Goal: Task Accomplishment & Management: Manage account settings

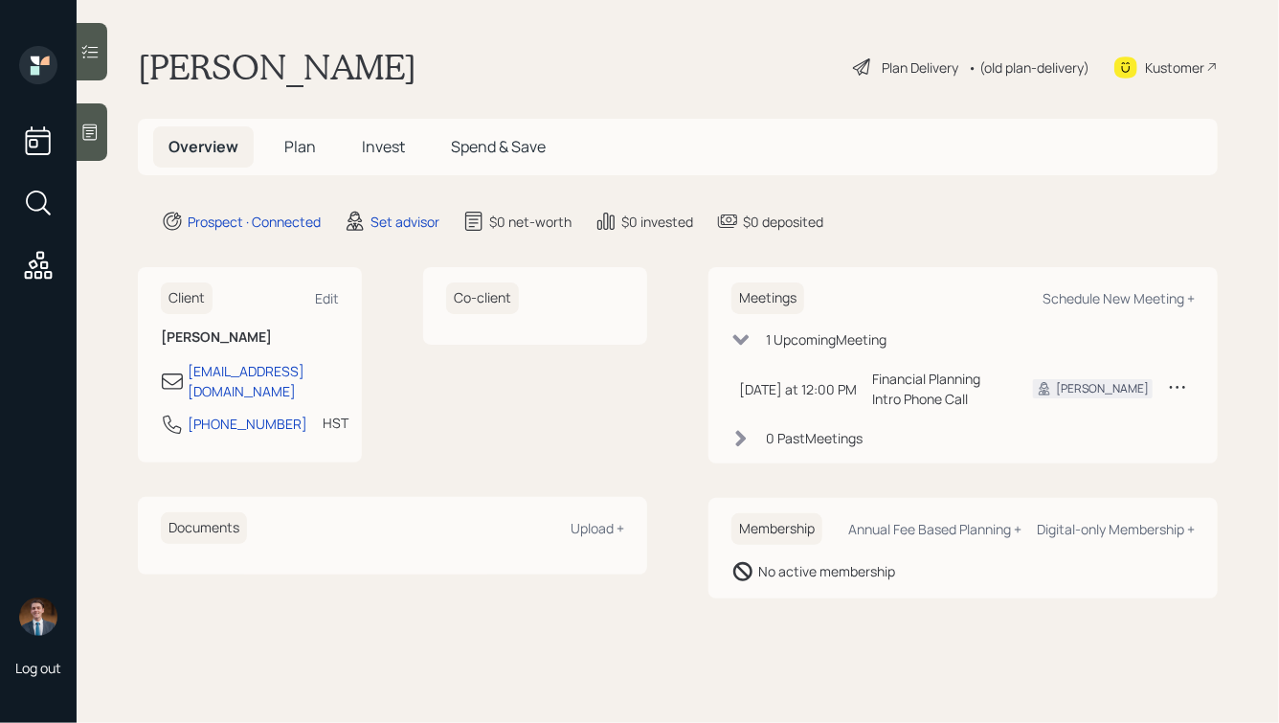
click at [97, 120] on div at bounding box center [92, 131] width 31 height 57
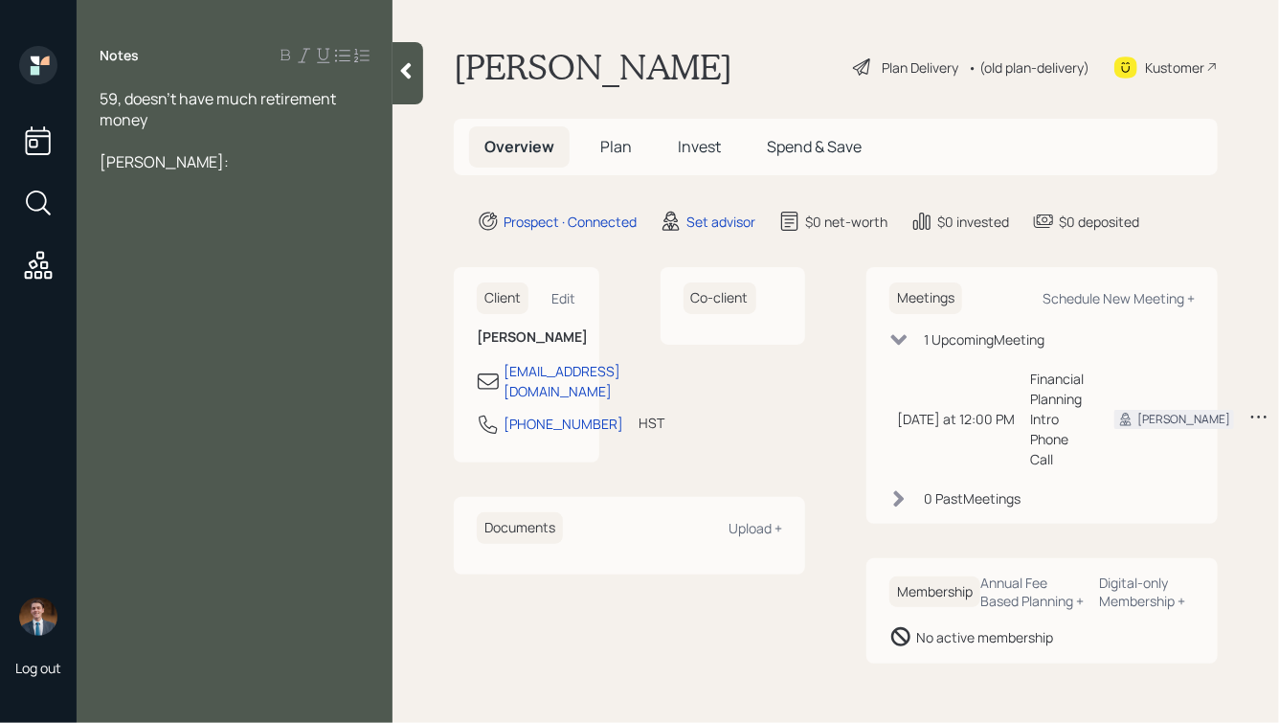
click at [130, 136] on div at bounding box center [235, 140] width 270 height 21
click at [184, 185] on div "[PERSON_NAME]:" at bounding box center [235, 182] width 270 height 21
click at [129, 157] on div at bounding box center [235, 161] width 270 height 21
click at [335, 228] on span "Home: mtg is $700 monthly, [GEOGRAPHIC_DATA] is $795 month" at bounding box center [229, 235] width 258 height 42
click at [155, 140] on div at bounding box center [235, 140] width 270 height 21
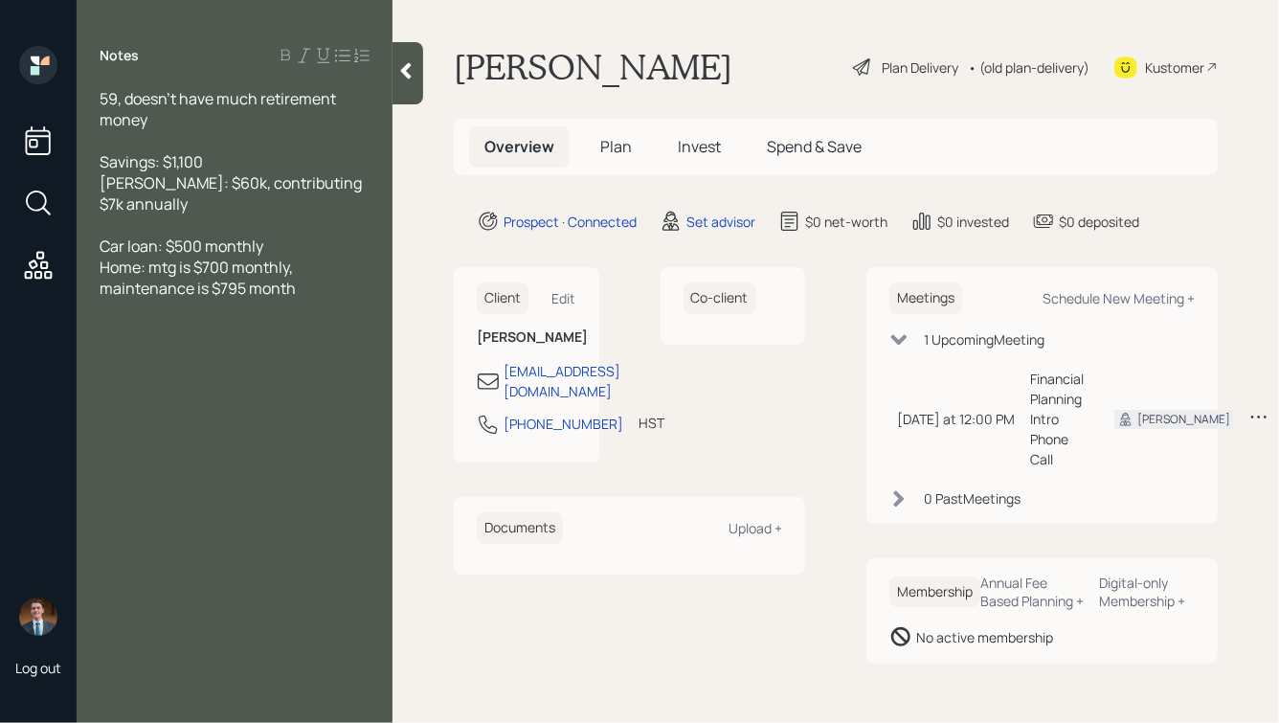
click at [312, 291] on div "Home: mtg is $700 monthly, maintenance is $795 month" at bounding box center [235, 278] width 270 height 42
click at [176, 116] on div "59, doesn't have much retirement money" at bounding box center [235, 109] width 270 height 42
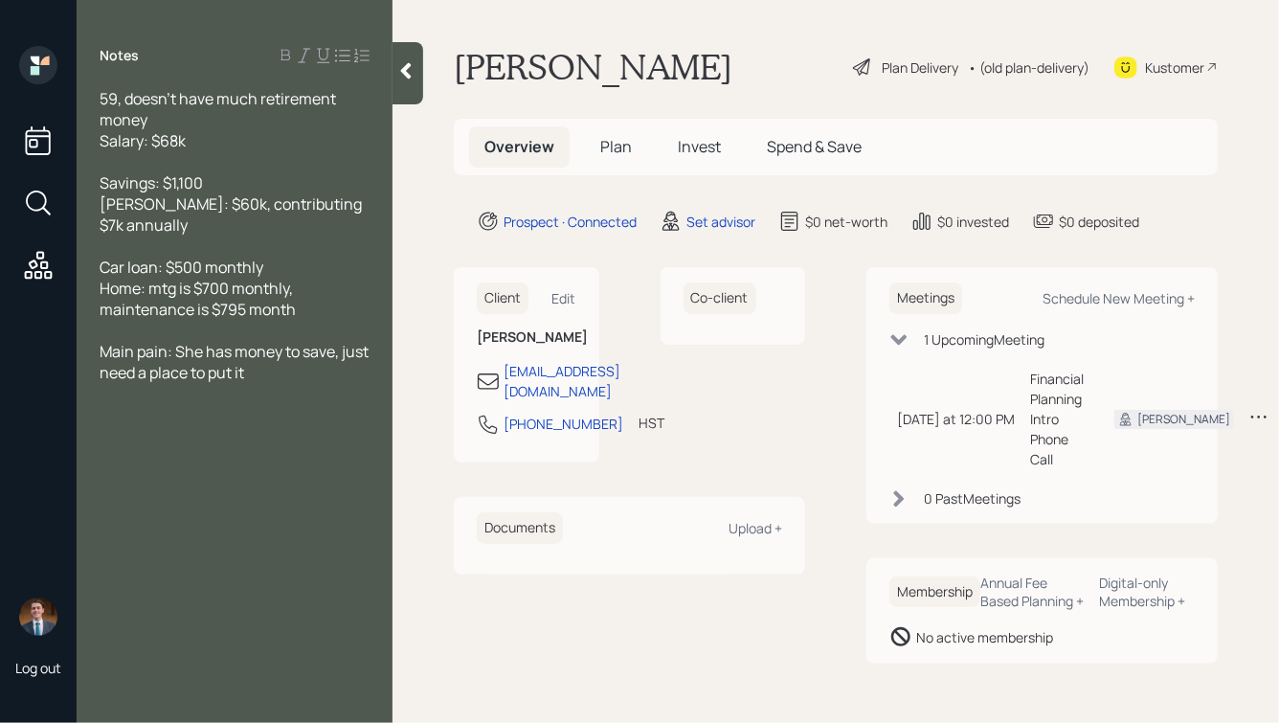
click at [135, 378] on span "Main pain: She has money to save, just need a place to put it" at bounding box center [236, 362] width 272 height 42
click at [184, 153] on div at bounding box center [235, 161] width 270 height 21
click at [210, 225] on div "[PERSON_NAME]: $60k, contributing $7k annually" at bounding box center [235, 214] width 270 height 42
click at [170, 227] on span "[PERSON_NAME]: $60k, contributing $7k annually , w/ E*Trade" at bounding box center [232, 214] width 265 height 42
click at [164, 229] on span "[PERSON_NAME]: $60k, contributing $7k annually , w/ E*Trade" at bounding box center [232, 214] width 265 height 42
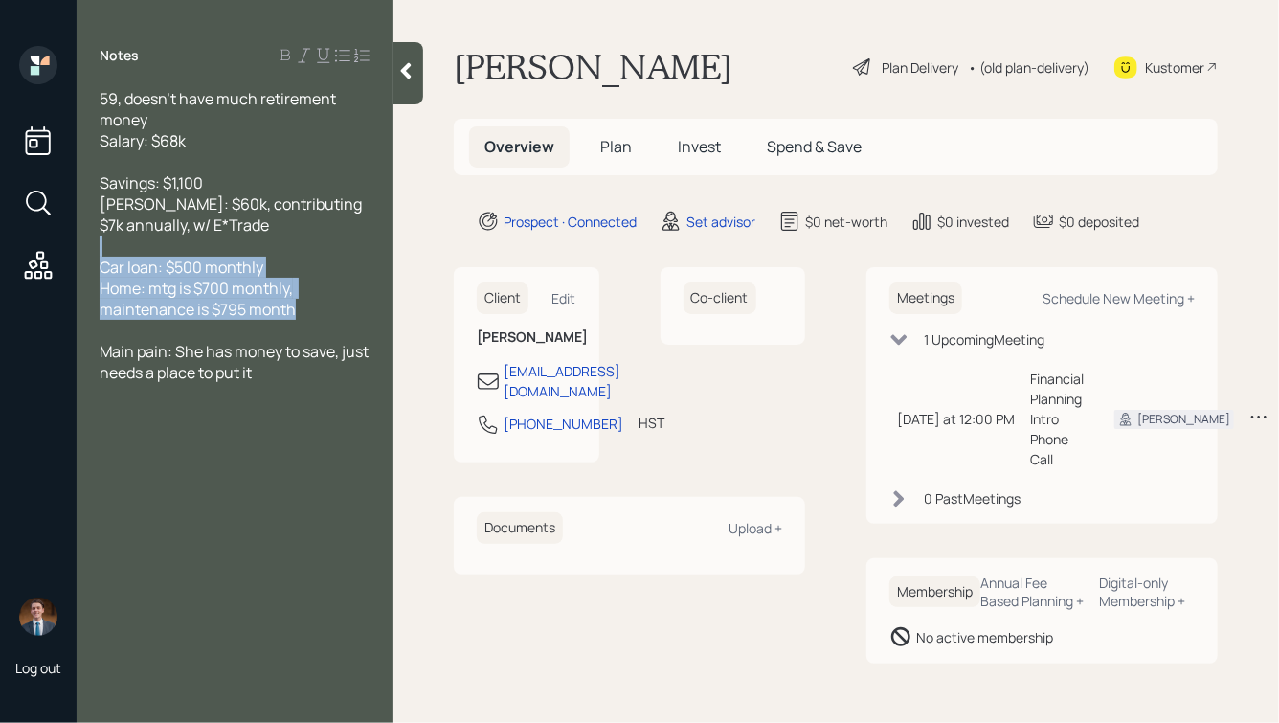
drag, startPoint x: 306, startPoint y: 310, endPoint x: 132, endPoint y: 248, distance: 185.0
click at [133, 248] on div "59, doesn't have much retirement money Salary: $68k Savings: $1,100 [PERSON_NAM…" at bounding box center [235, 235] width 270 height 295
click at [249, 276] on span "Car loan: $500 monthly" at bounding box center [182, 267] width 164 height 21
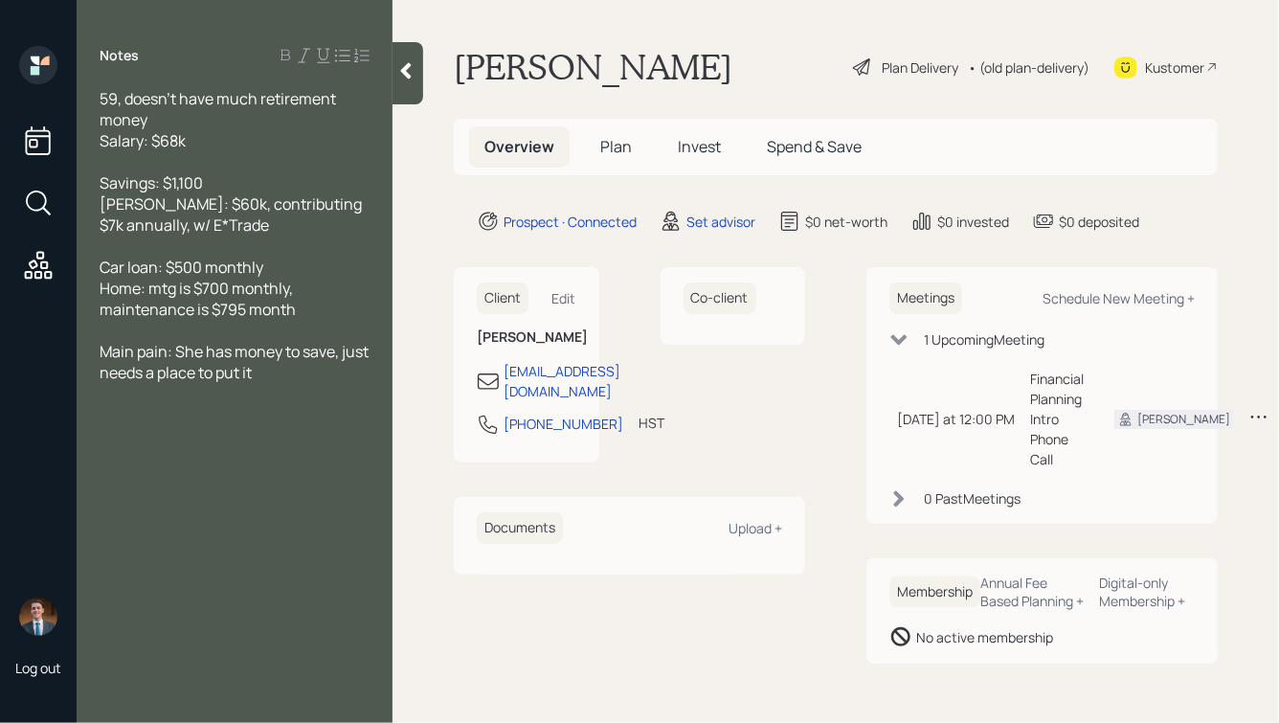
click at [269, 265] on div "Car loan: $500 monthly" at bounding box center [235, 267] width 270 height 21
click at [150, 292] on span "Home: mtg is $700 monthly, maintenance is $795 month" at bounding box center [198, 299] width 196 height 42
click at [102, 294] on span "Home: mtg is $700 monthly, maintenance is $795 month" at bounding box center [198, 299] width 196 height 42
click at [199, 290] on span "Mom's Home: mtg is $700 monthly, maintenance is $795 month" at bounding box center [221, 299] width 243 height 42
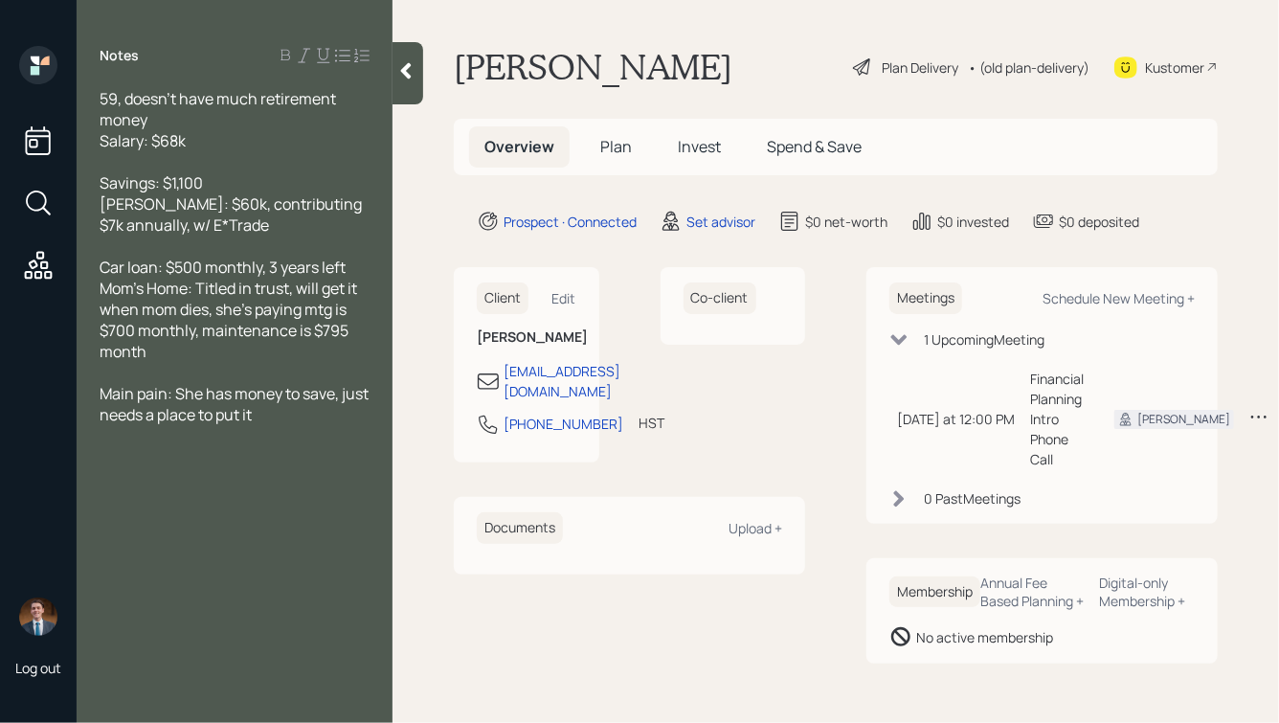
click at [326, 309] on span "Mom's Home: Titled in trust, will get it when mom dies, she's paying mtg is $70…" at bounding box center [230, 320] width 260 height 84
click at [187, 334] on span "Mom's Home: Titled in trust, will get it when mom dies, she's paying mortgage i…" at bounding box center [230, 320] width 260 height 84
click at [316, 355] on div "Mom's Home: Titled in trust, will get it when mom dies, she's paying mortgage o…" at bounding box center [235, 320] width 270 height 84
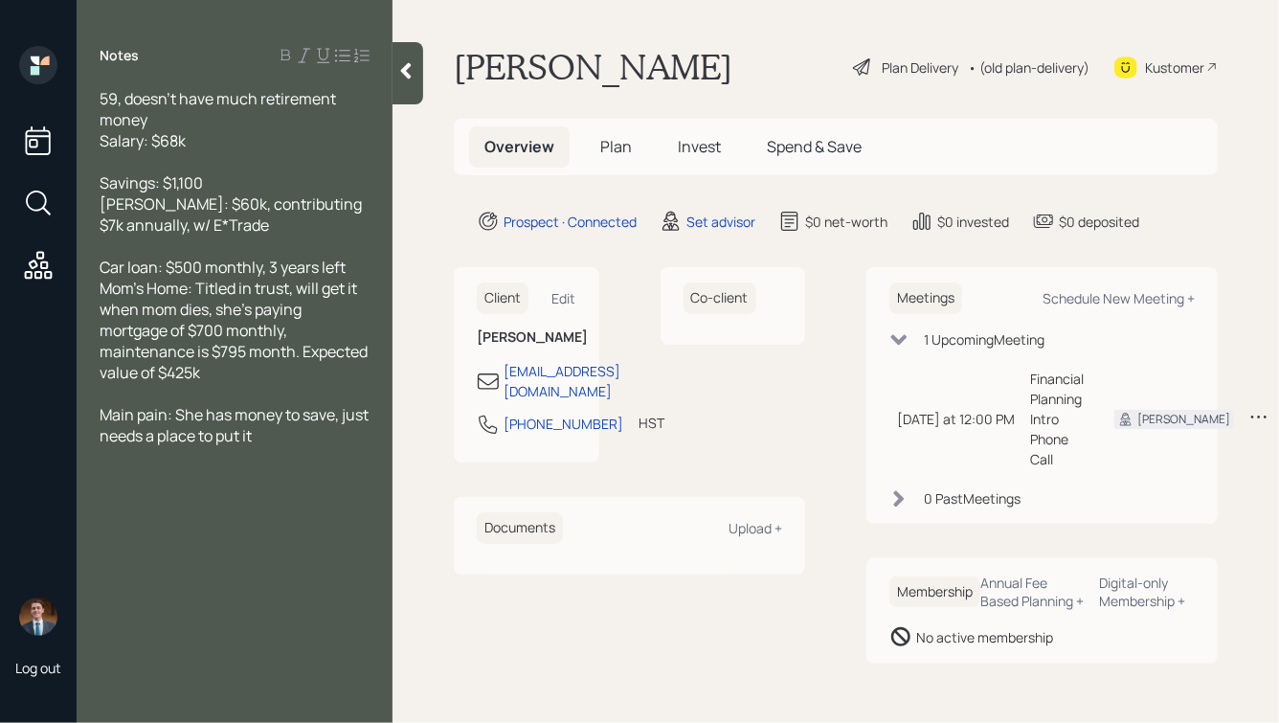
click at [403, 64] on icon at bounding box center [405, 70] width 19 height 19
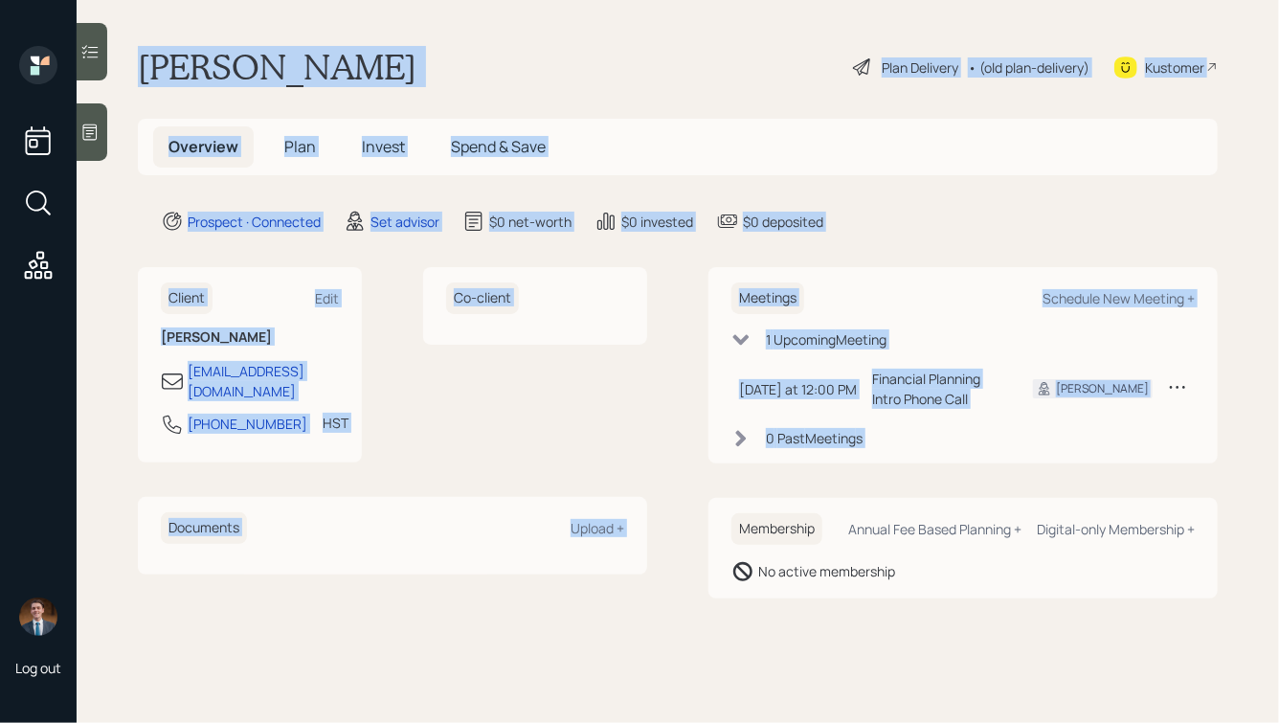
drag, startPoint x: 146, startPoint y: 49, endPoint x: 685, endPoint y: 521, distance: 715.7
click at [685, 521] on main "[PERSON_NAME] Plan Delivery • (old plan-delivery) Kustomer Overview Plan Invest…" at bounding box center [678, 361] width 1202 height 723
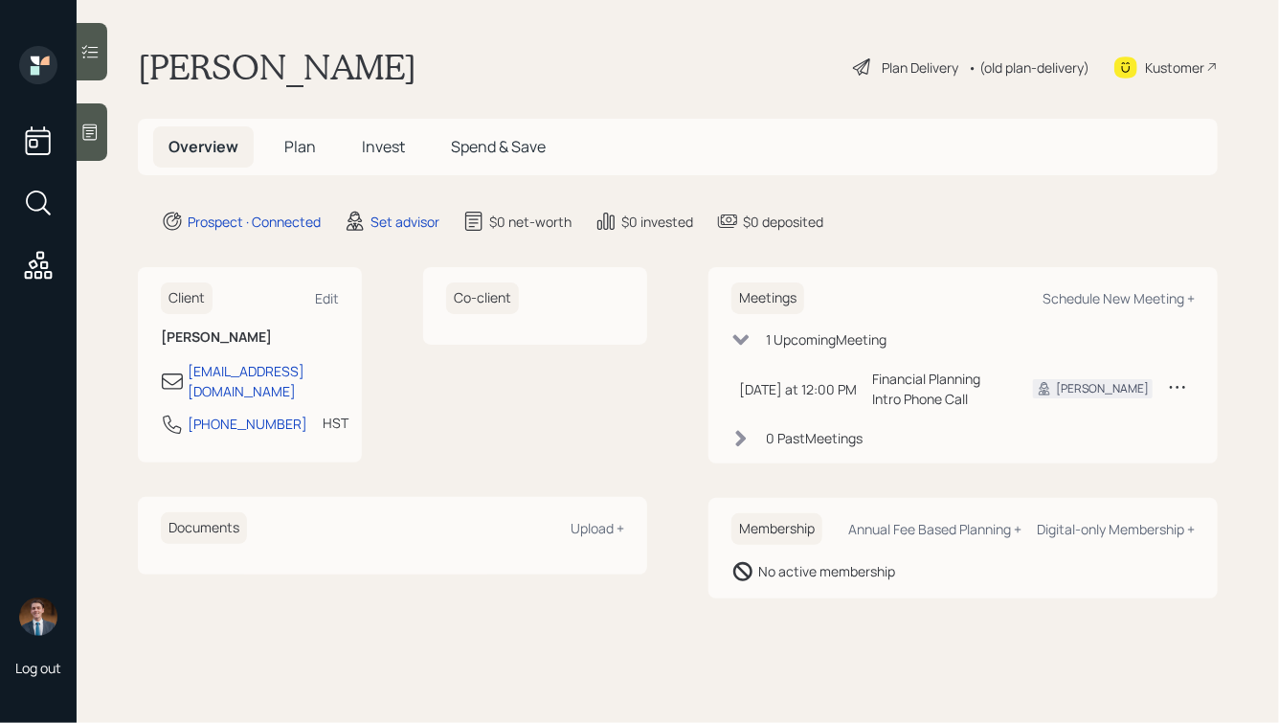
click at [931, 614] on main "[PERSON_NAME] Plan Delivery • (old plan-delivery) Kustomer Overview Plan Invest…" at bounding box center [678, 361] width 1202 height 723
click at [96, 128] on icon at bounding box center [89, 132] width 19 height 19
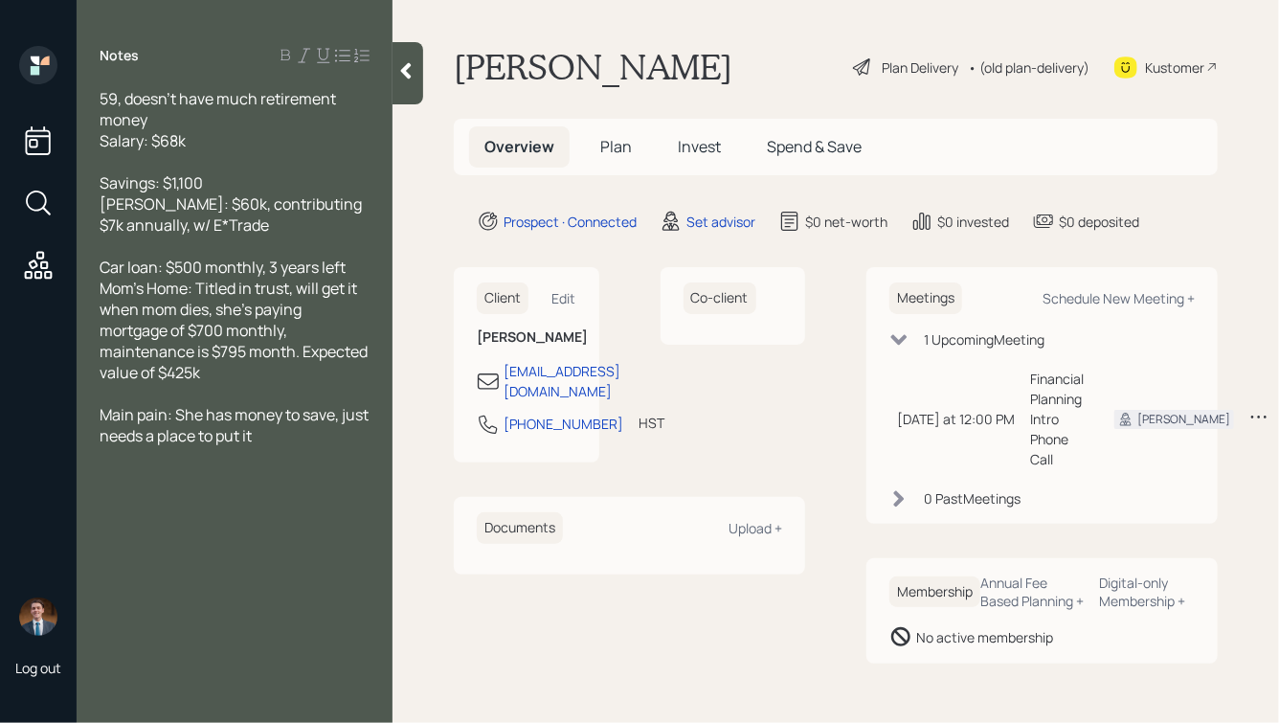
click at [210, 374] on div "Car loan: $500 monthly, 3 years left Mom's Home: Titled in trust, will get it w…" at bounding box center [235, 320] width 270 height 126
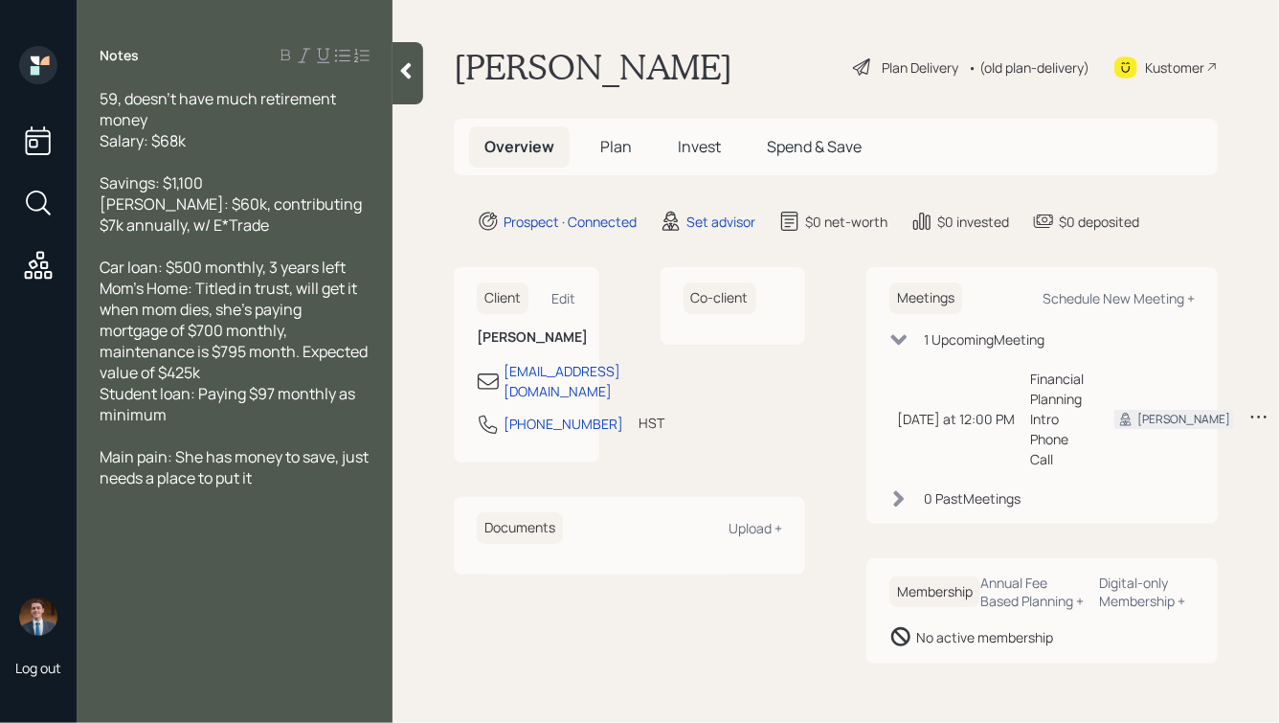
click at [416, 73] on icon at bounding box center [405, 70] width 19 height 19
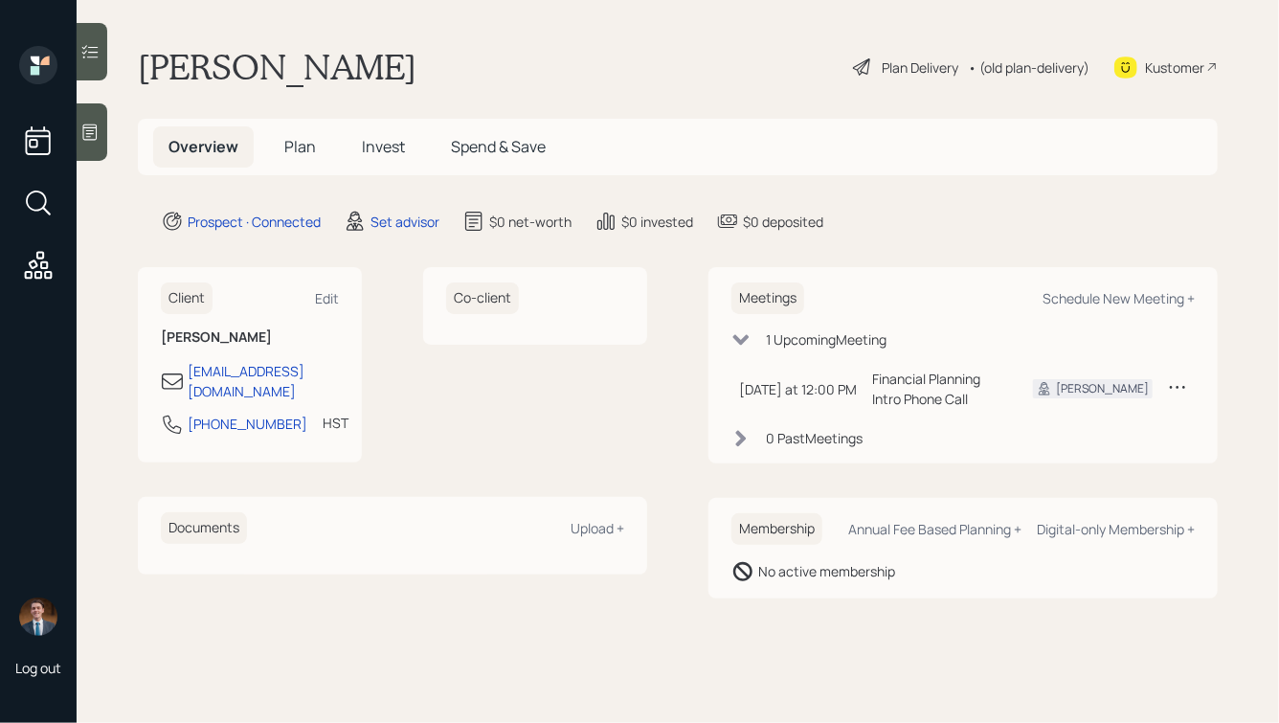
click at [83, 129] on icon at bounding box center [90, 132] width 14 height 16
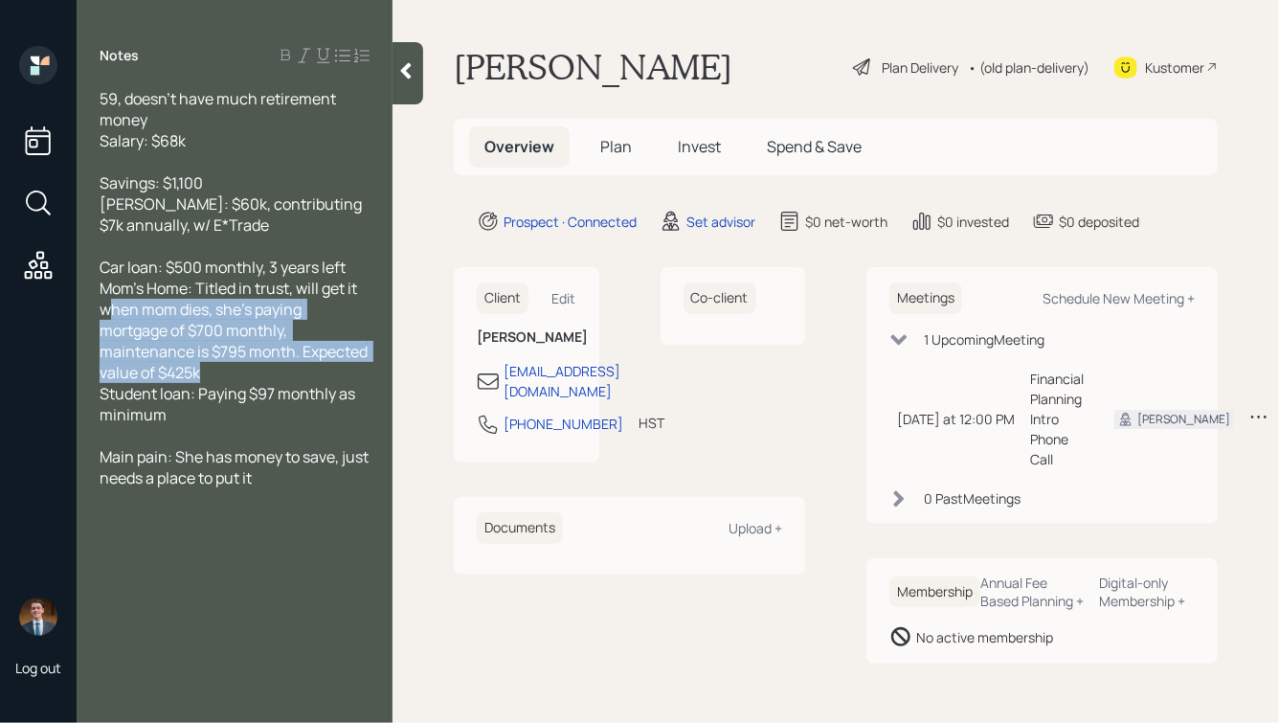
drag, startPoint x: 224, startPoint y: 380, endPoint x: 92, endPoint y: 301, distance: 154.2
click at [93, 301] on div "59, doesn't have much retirement money Salary: $68k Savings: $1,100 [PERSON_NAM…" at bounding box center [235, 288] width 316 height 400
click at [179, 356] on span "Car loan: $500 monthly, 3 years left Mom's Home: Titled in trust, will get it w…" at bounding box center [235, 341] width 271 height 169
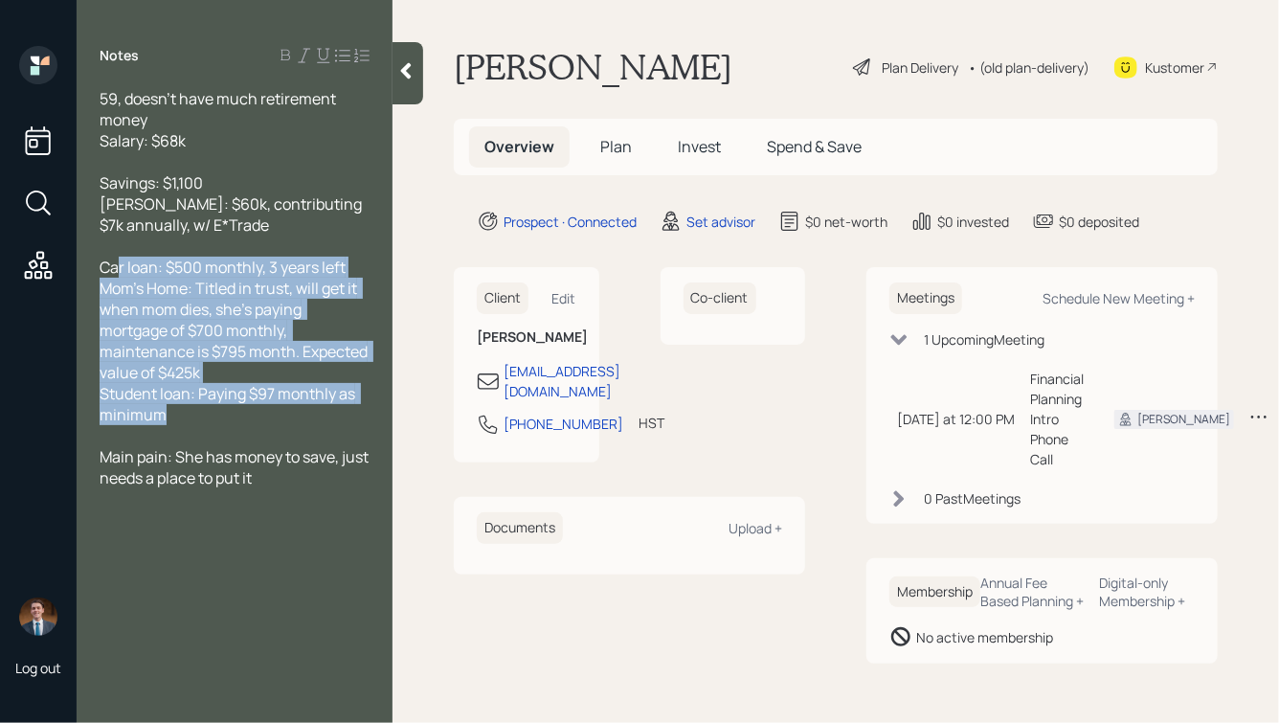
drag, startPoint x: 212, startPoint y: 431, endPoint x: 115, endPoint y: 258, distance: 197.6
click at [115, 263] on div "59, doesn't have much retirement money Salary: $68k Savings: $1,100 [PERSON_NAM…" at bounding box center [235, 288] width 270 height 400
click at [169, 289] on span "Car loan: $500 monthly, 3 years left Mom's Home: Titled in trust, will get it w…" at bounding box center [235, 341] width 271 height 169
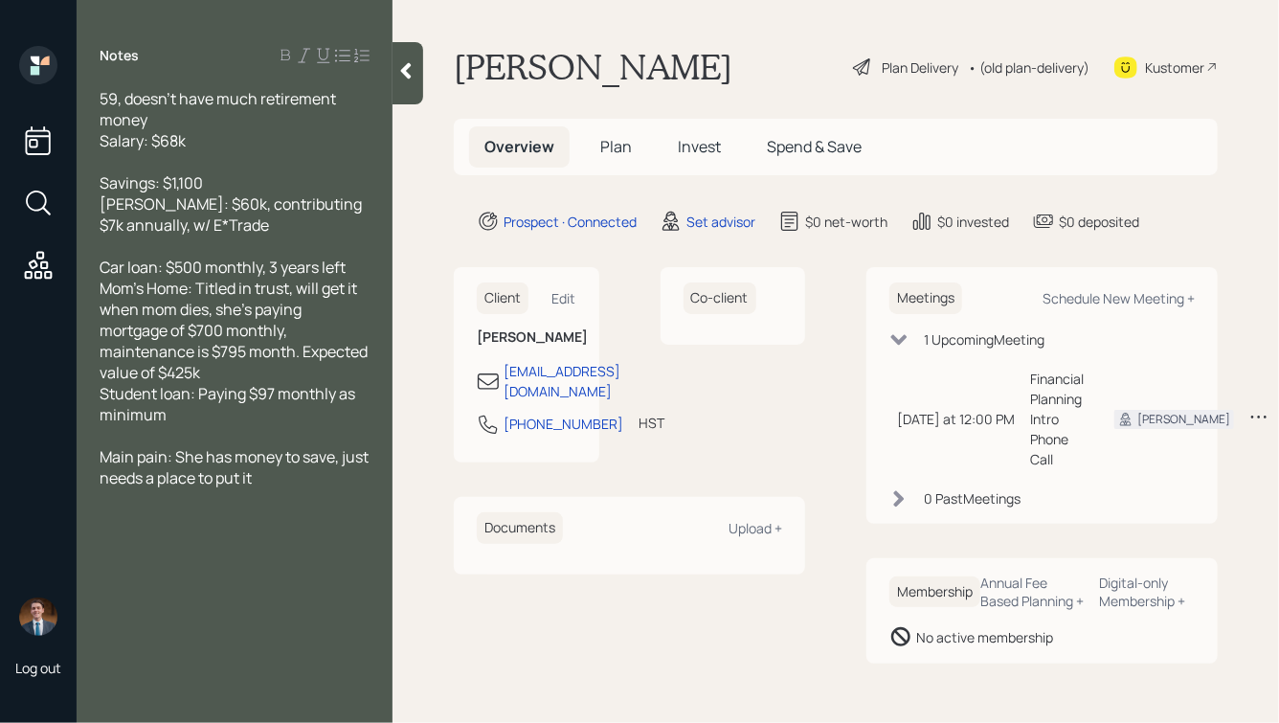
click at [414, 70] on icon at bounding box center [405, 70] width 19 height 19
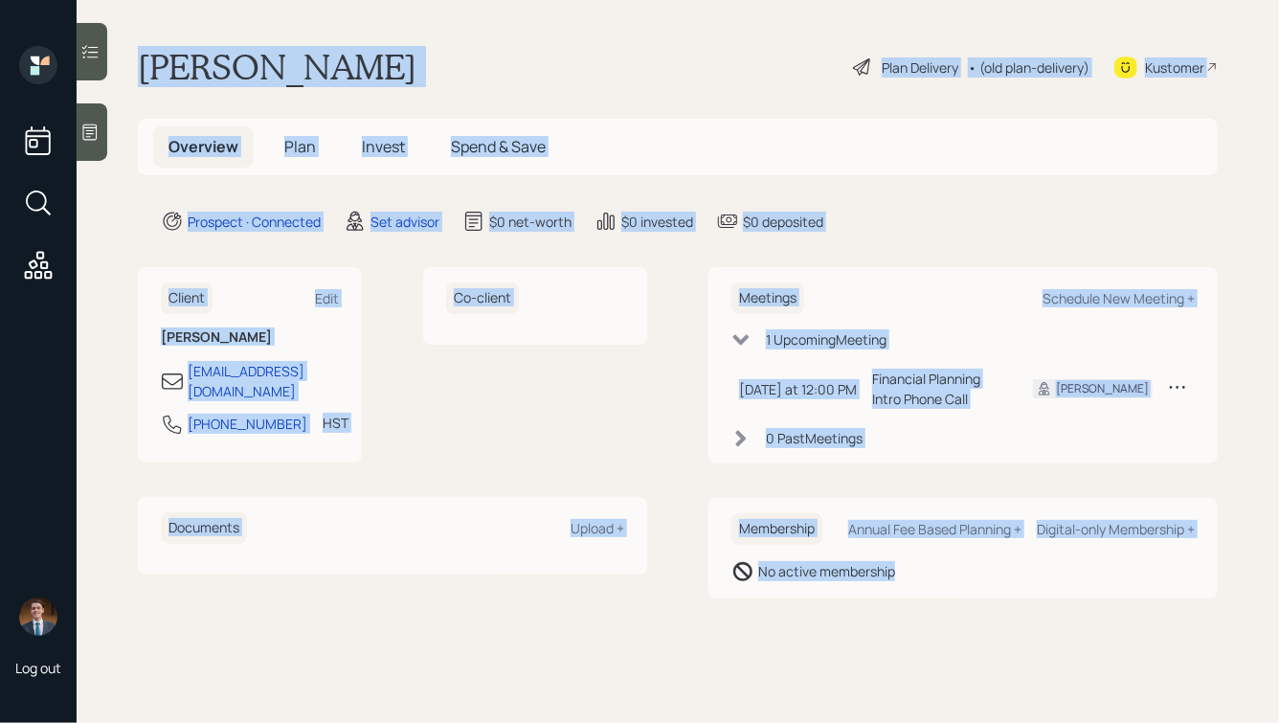
drag, startPoint x: 129, startPoint y: 60, endPoint x: 895, endPoint y: 708, distance: 1002.7
click at [895, 708] on main "[PERSON_NAME] Plan Delivery • (old plan-delivery) Kustomer Overview Plan Invest…" at bounding box center [678, 361] width 1202 height 723
click at [943, 638] on main "[PERSON_NAME] Plan Delivery • (old plan-delivery) Kustomer Overview Plan Invest…" at bounding box center [678, 361] width 1202 height 723
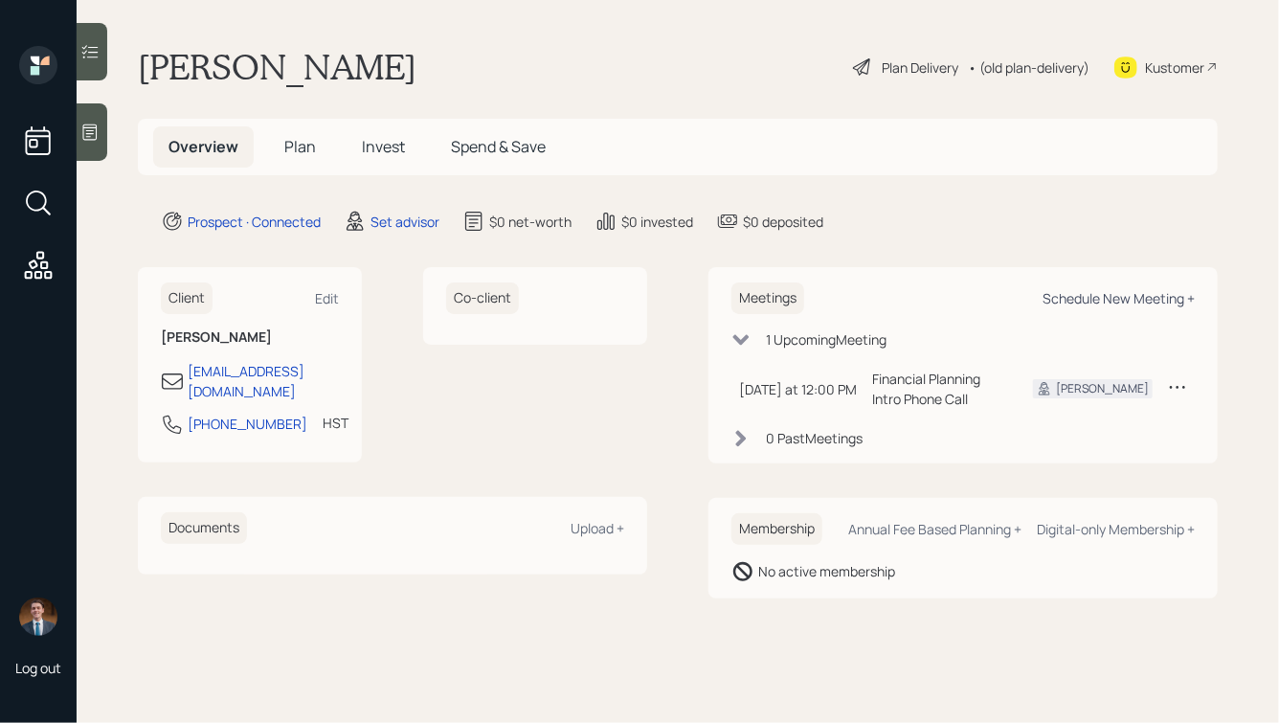
click at [1116, 301] on div "Schedule New Meeting +" at bounding box center [1119, 298] width 152 height 18
select select "round-[PERSON_NAME]"
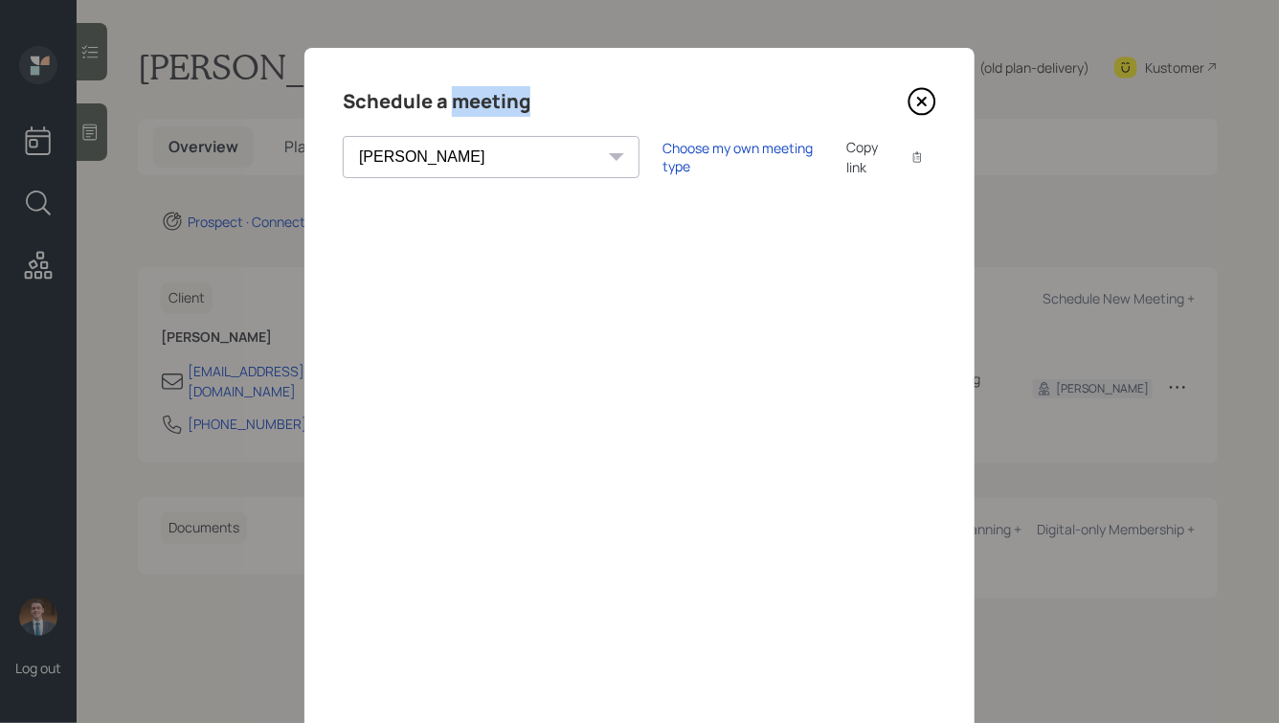
drag, startPoint x: 452, startPoint y: 101, endPoint x: 573, endPoint y: 98, distance: 121.6
click at [573, 98] on div "Schedule a meeting" at bounding box center [640, 101] width 594 height 31
click at [921, 99] on icon at bounding box center [922, 101] width 29 height 29
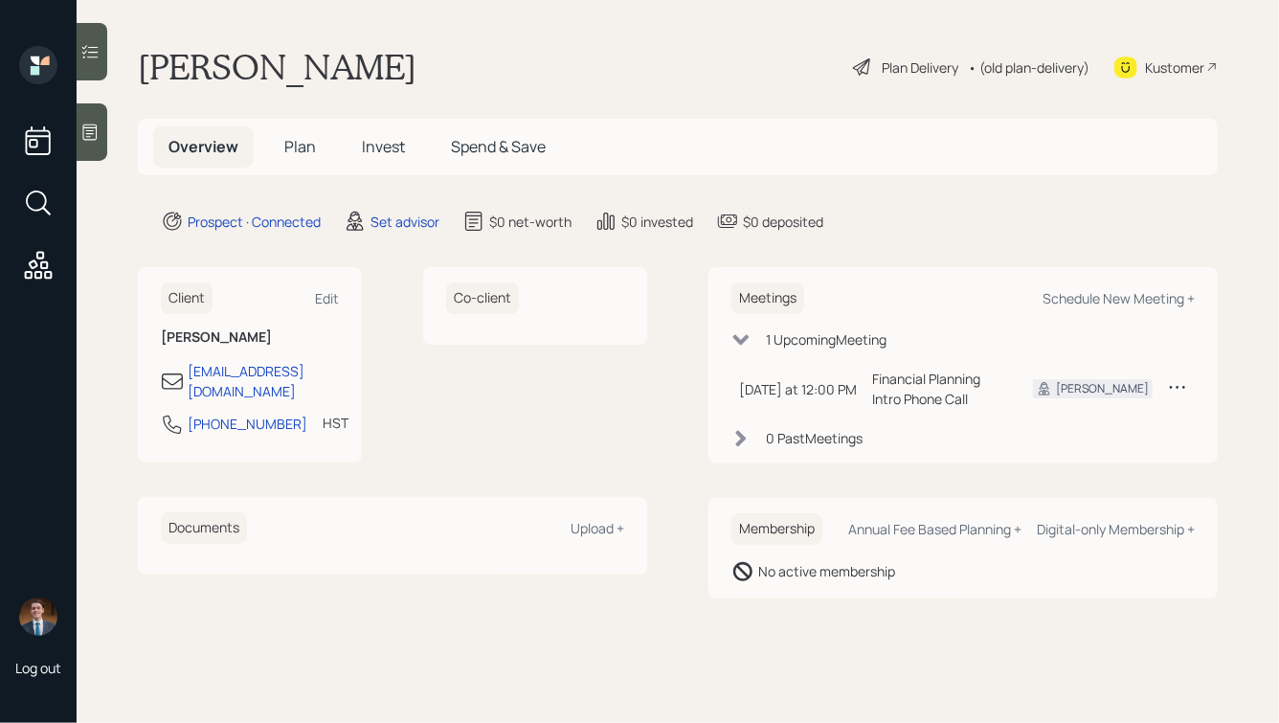
click at [104, 133] on div at bounding box center [92, 131] width 31 height 57
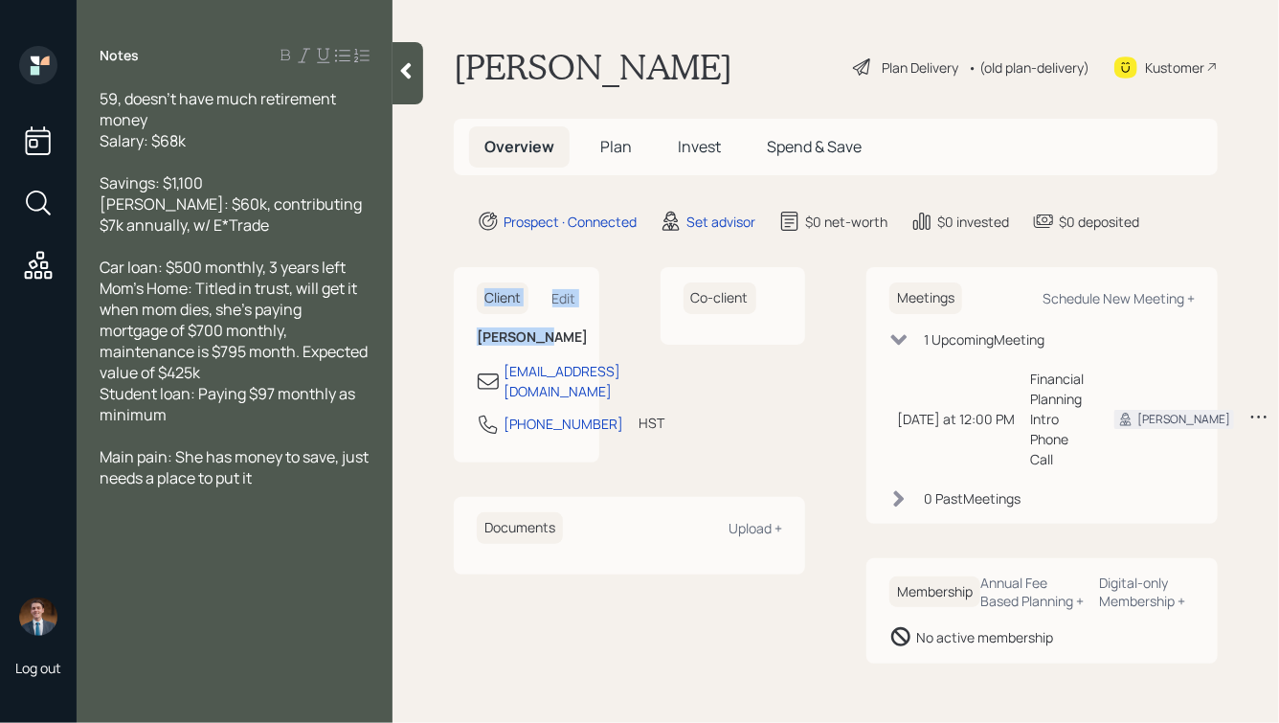
drag, startPoint x: 590, startPoint y: 344, endPoint x: 456, endPoint y: 276, distance: 150.3
click at [456, 276] on div "Client Edit [PERSON_NAME] [EMAIL_ADDRESS][DOMAIN_NAME] [PHONE_NUMBER] HST Curre…" at bounding box center [527, 364] width 146 height 195
click at [414, 85] on div at bounding box center [408, 73] width 31 height 62
